Goal: Transaction & Acquisition: Purchase product/service

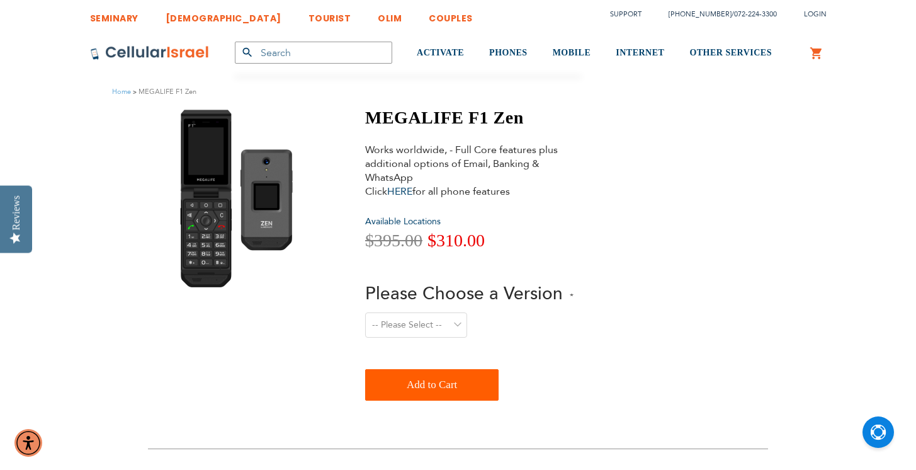
click at [456, 321] on select "-- Please Select -- Level 1. Filtered Email only Level 2. Email + Banking Level…" at bounding box center [416, 324] width 102 height 25
click at [365, 312] on select "-- Please Select -- Level 1. Filtered Email only Level 2. Email + Banking Level…" at bounding box center [416, 324] width 102 height 25
click at [389, 326] on select "-- Please Select -- Level 1. Filtered Email only Level 2. Email + Banking Level…" at bounding box center [416, 324] width 102 height 25
select select "Level 2. Email + Banking"
click at [365, 312] on select "-- Please Select -- Level 1. Filtered Email only Level 2. Email + Banking Level…" at bounding box center [416, 324] width 102 height 25
